Goal: Transaction & Acquisition: Purchase product/service

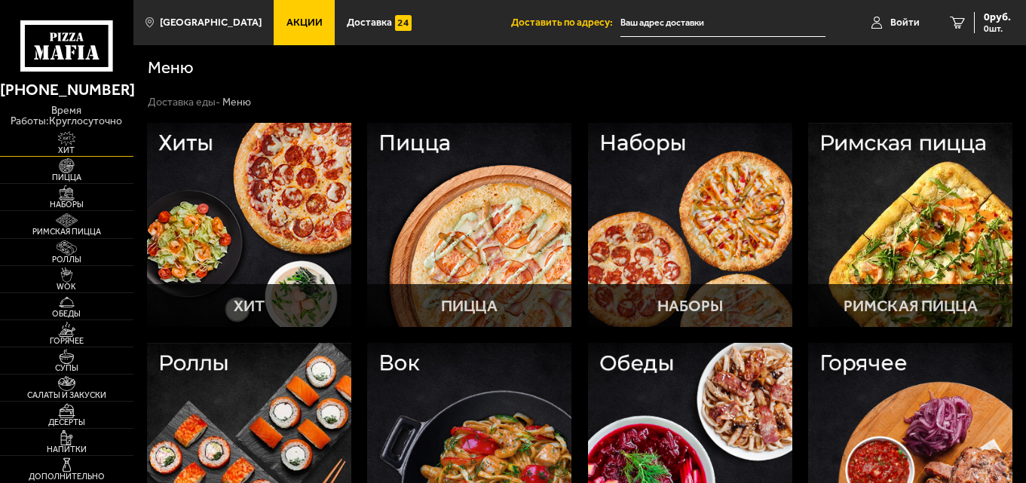
click at [81, 141] on img at bounding box center [66, 138] width 41 height 15
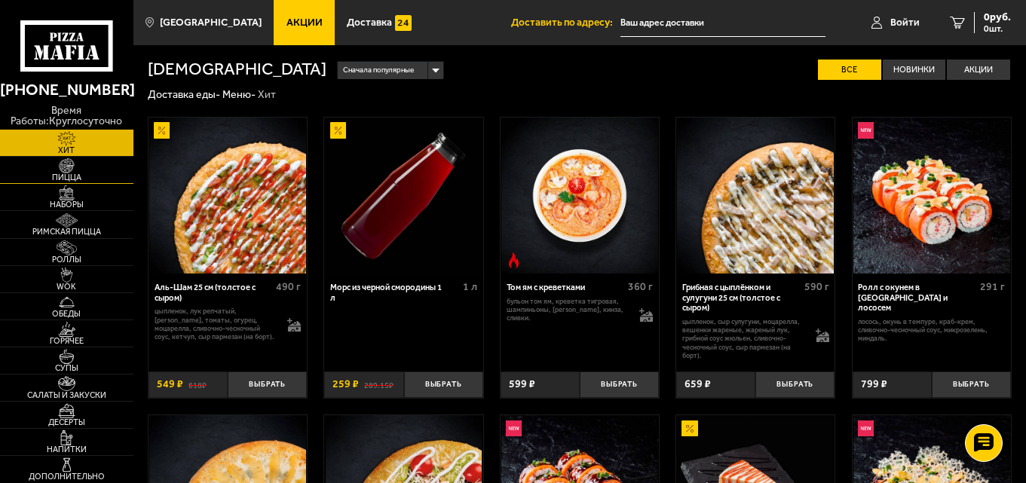
click at [80, 170] on img at bounding box center [66, 165] width 41 height 15
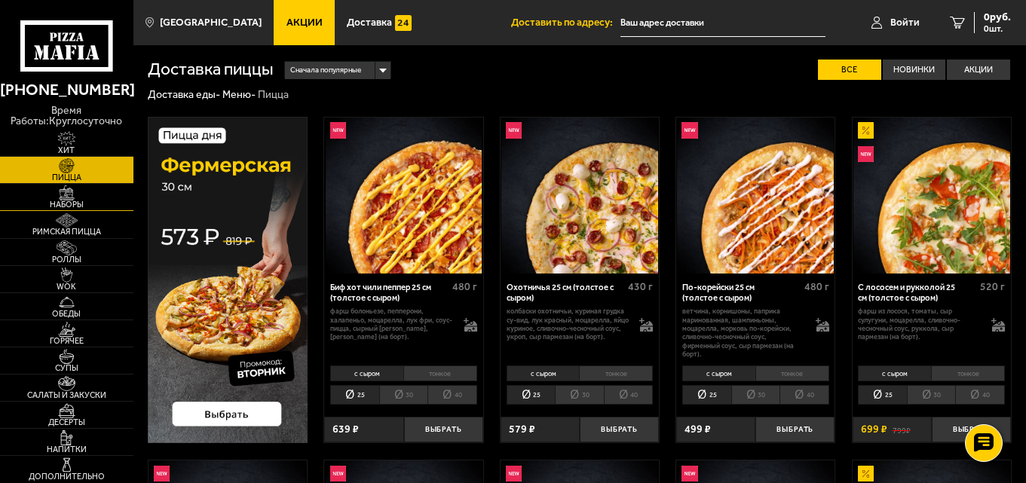
click at [84, 198] on img at bounding box center [66, 193] width 41 height 15
